Goal: Browse casually

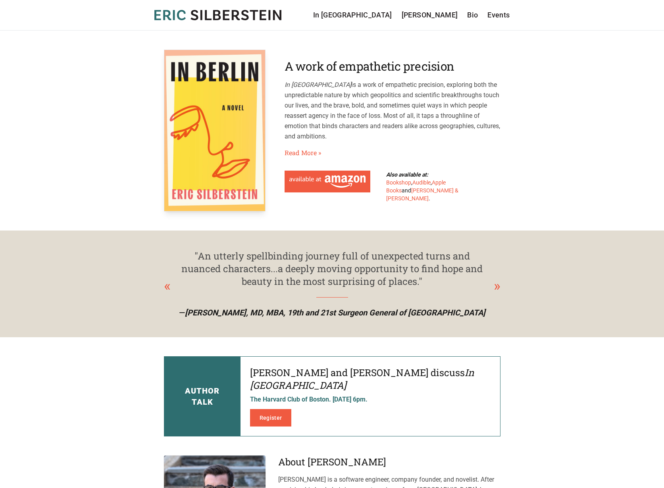
click at [373, 9] on header "Eric Silberstein In Berlin Sergei Kraev Bio Events In Berlin Sergei Kraev Bio E…" at bounding box center [332, 15] width 664 height 31
click at [391, 13] on link "In [GEOGRAPHIC_DATA]" at bounding box center [352, 15] width 79 height 11
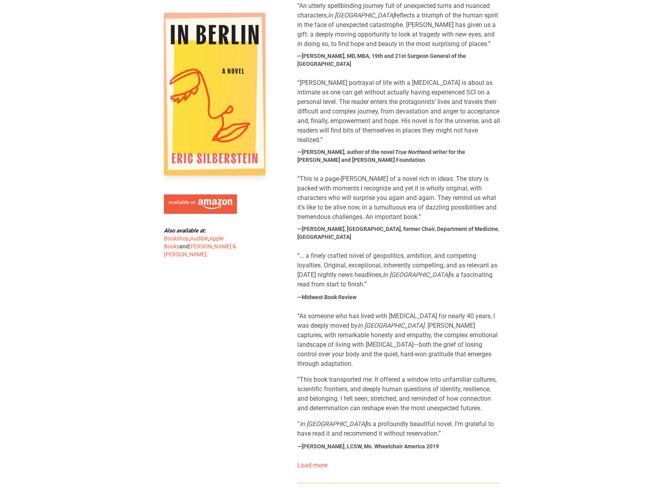
scroll to position [486, 0]
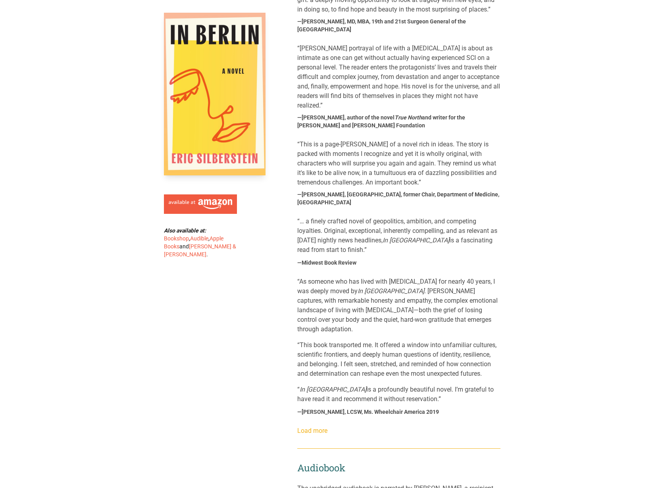
click at [315, 427] on link "Load more" at bounding box center [312, 431] width 30 height 8
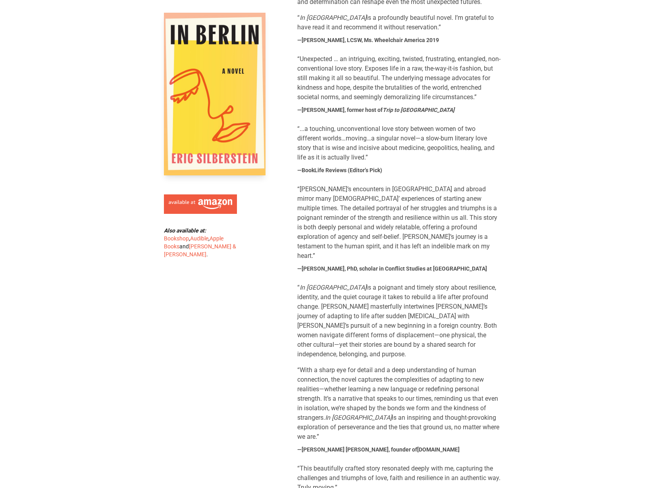
scroll to position [911, 0]
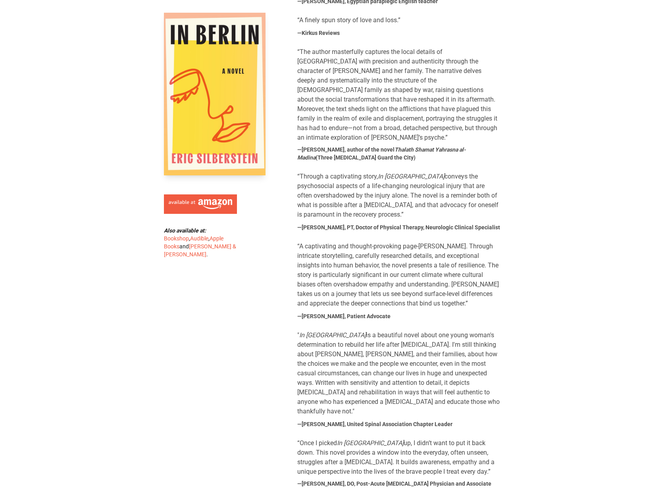
scroll to position [1456, 0]
